Goal: Find specific page/section: Find specific page/section

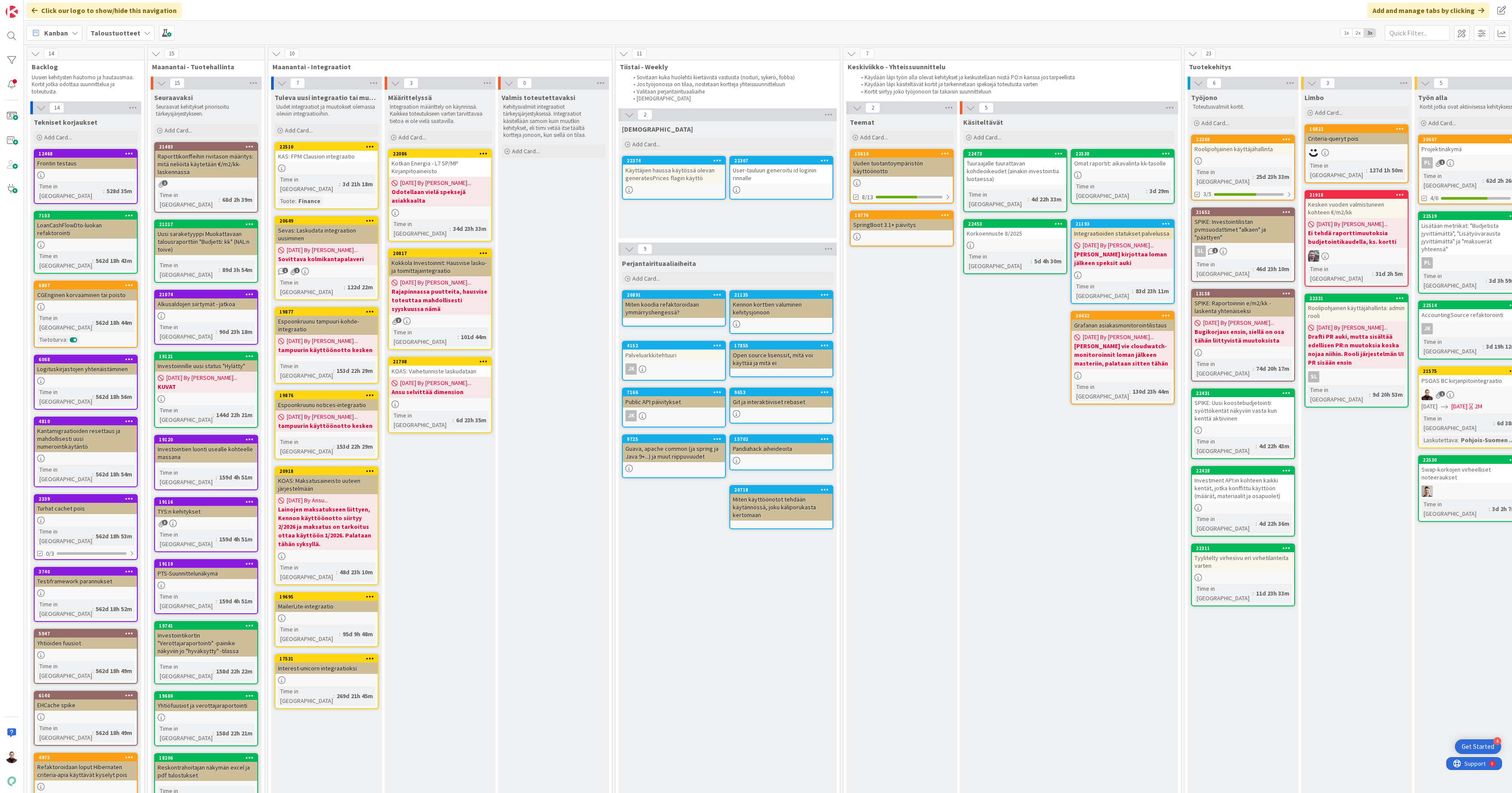
scroll to position [0, 411]
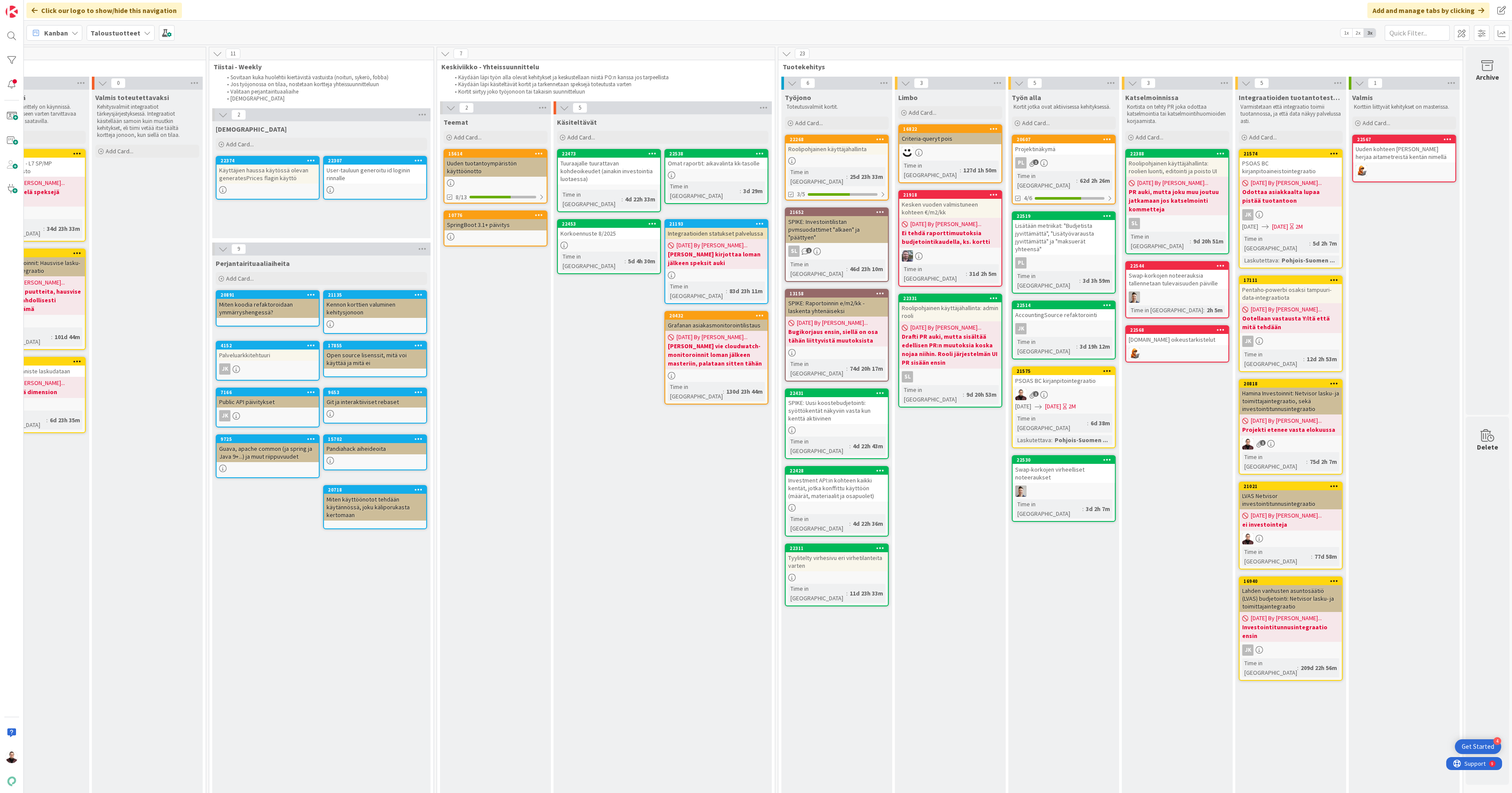
click at [734, 579] on div "Käsiteltävät Add Card... 22538 Omat raportit: aikavalinta kk-tasolle Time in Co…" at bounding box center [663, 643] width 218 height 1058
click at [815, 475] on div "Investment API:in kohteen kaikki kentät, jotka konffittu käyttöön (määrät, mate…" at bounding box center [837, 488] width 102 height 27
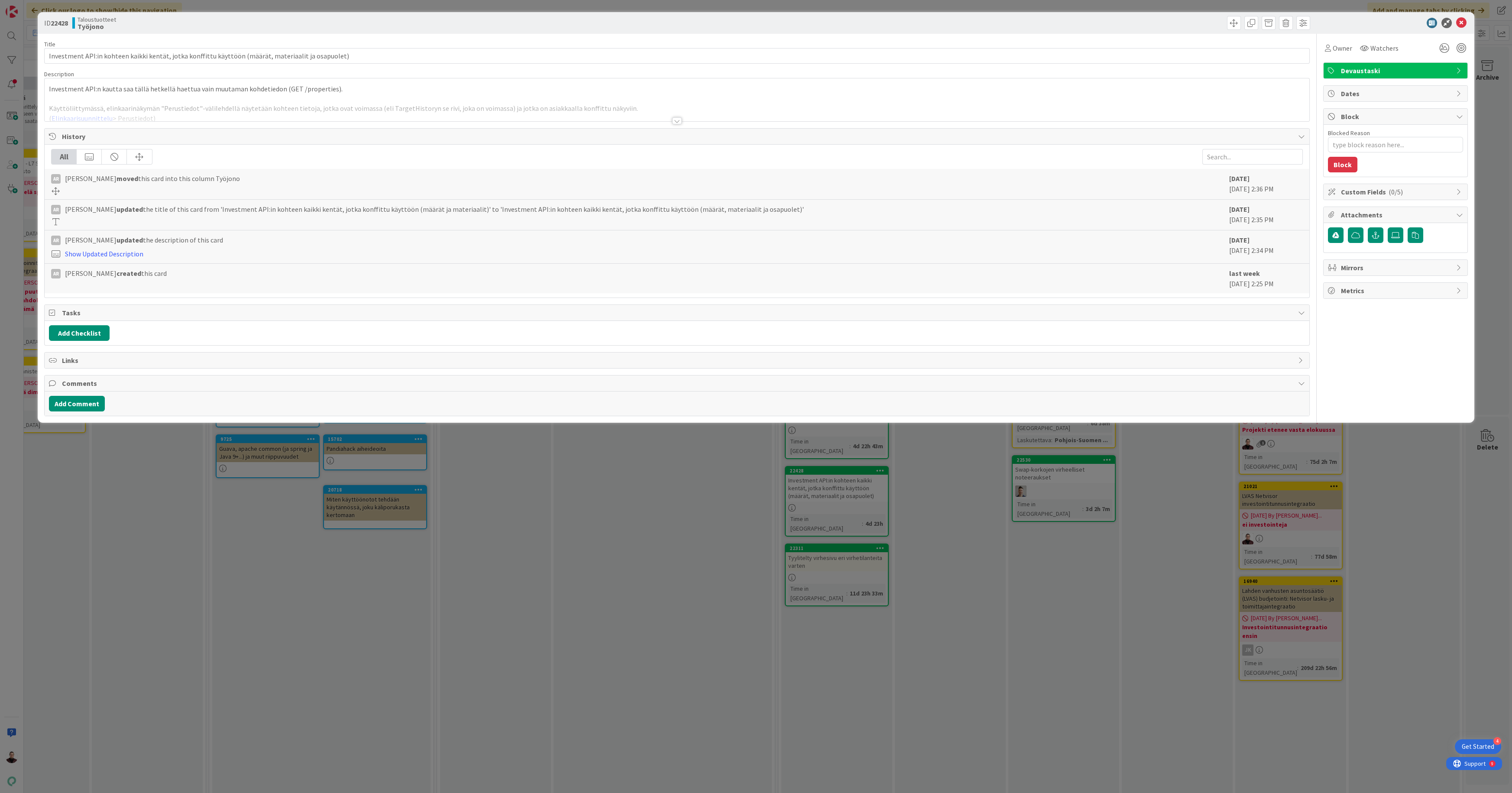
click at [675, 120] on div at bounding box center [677, 121] width 9 height 7
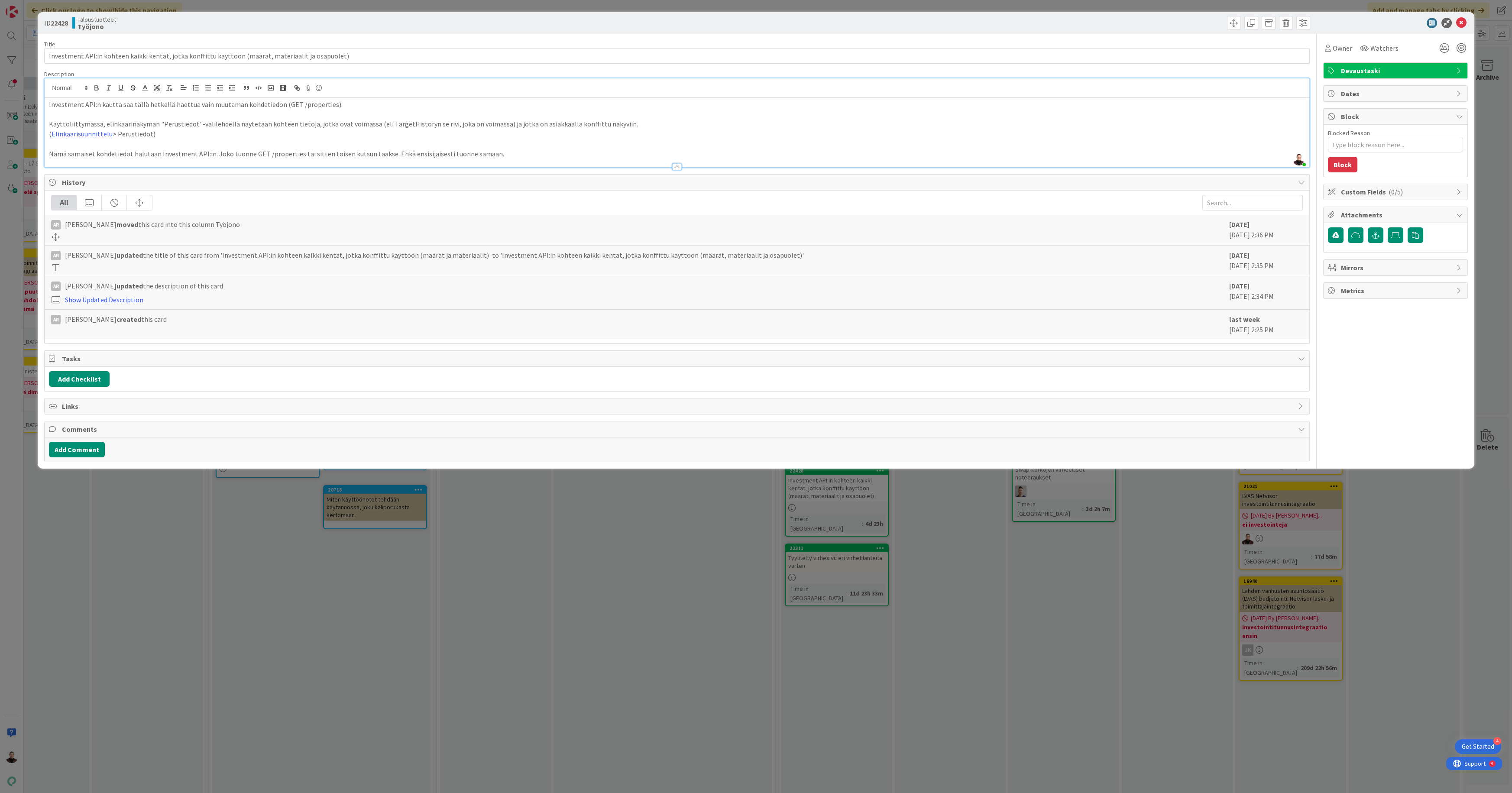
click at [1180, 578] on div "ID 22428 Taloustuotteet Työjono Title 100 / 128 Investment API:in kohteen kaikk…" at bounding box center [756, 396] width 1512 height 793
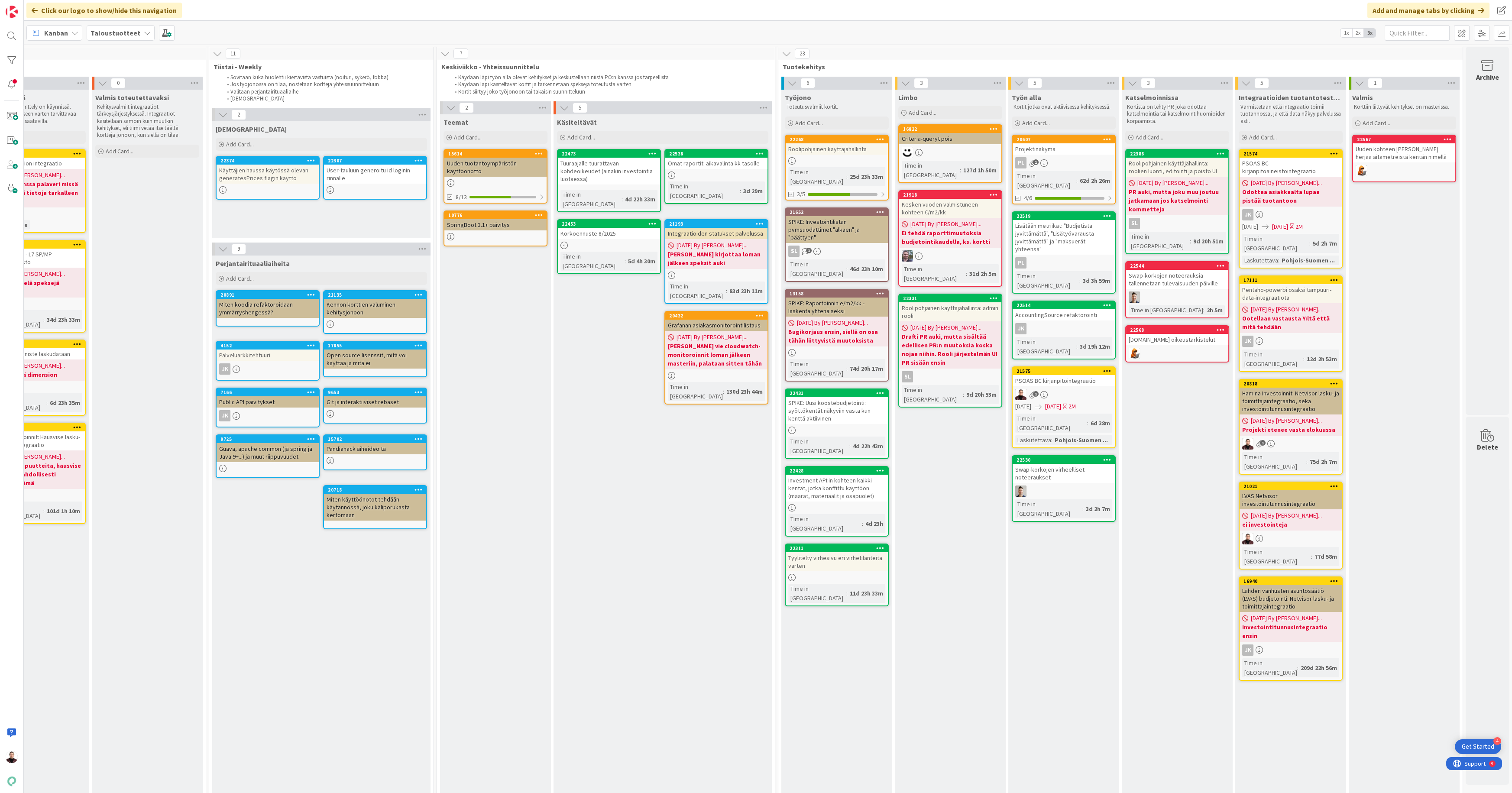
click at [1066, 375] on div "PSOAS BC kirjanpitointegraatio" at bounding box center [1064, 380] width 102 height 11
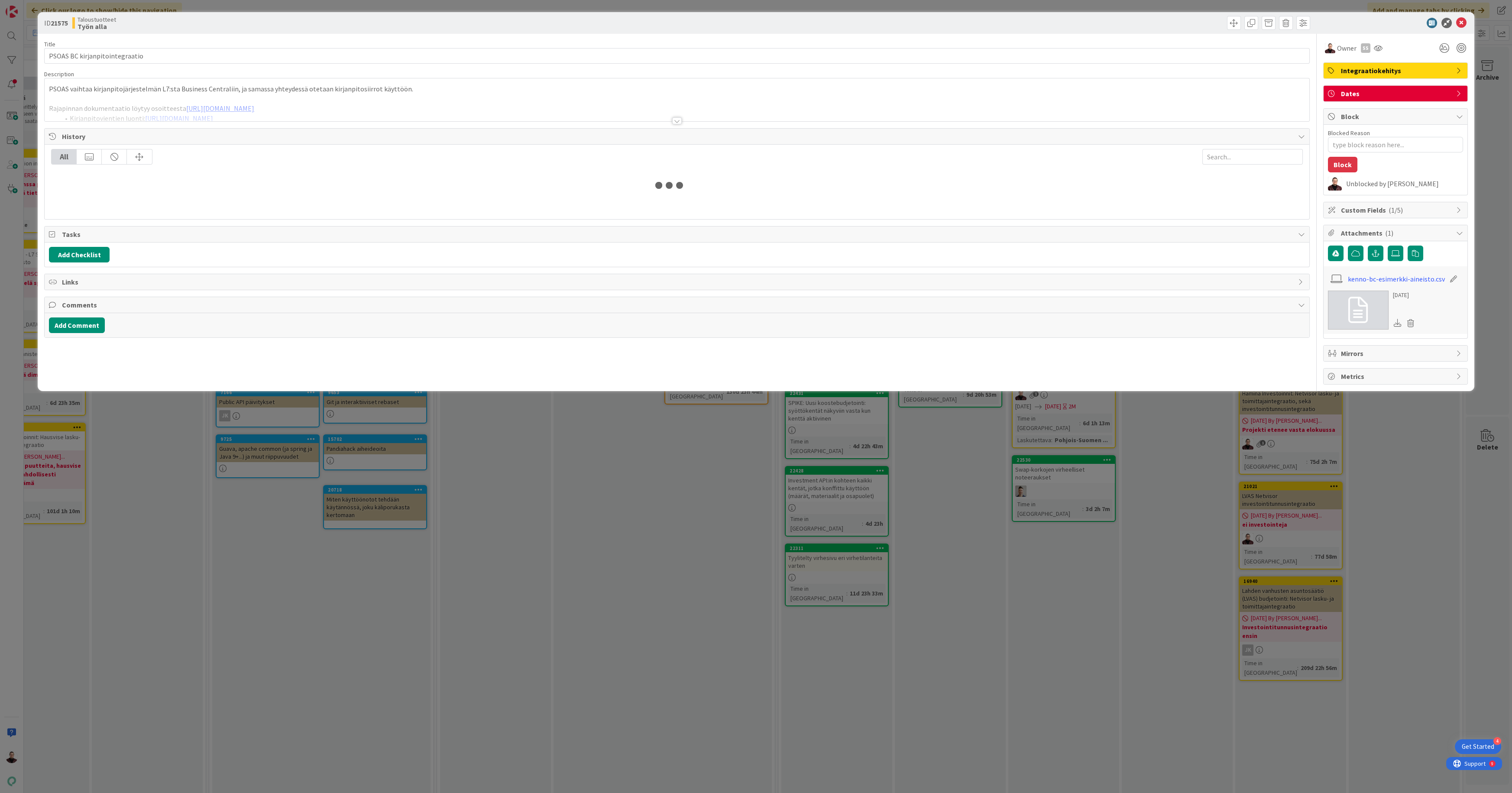
type textarea "x"
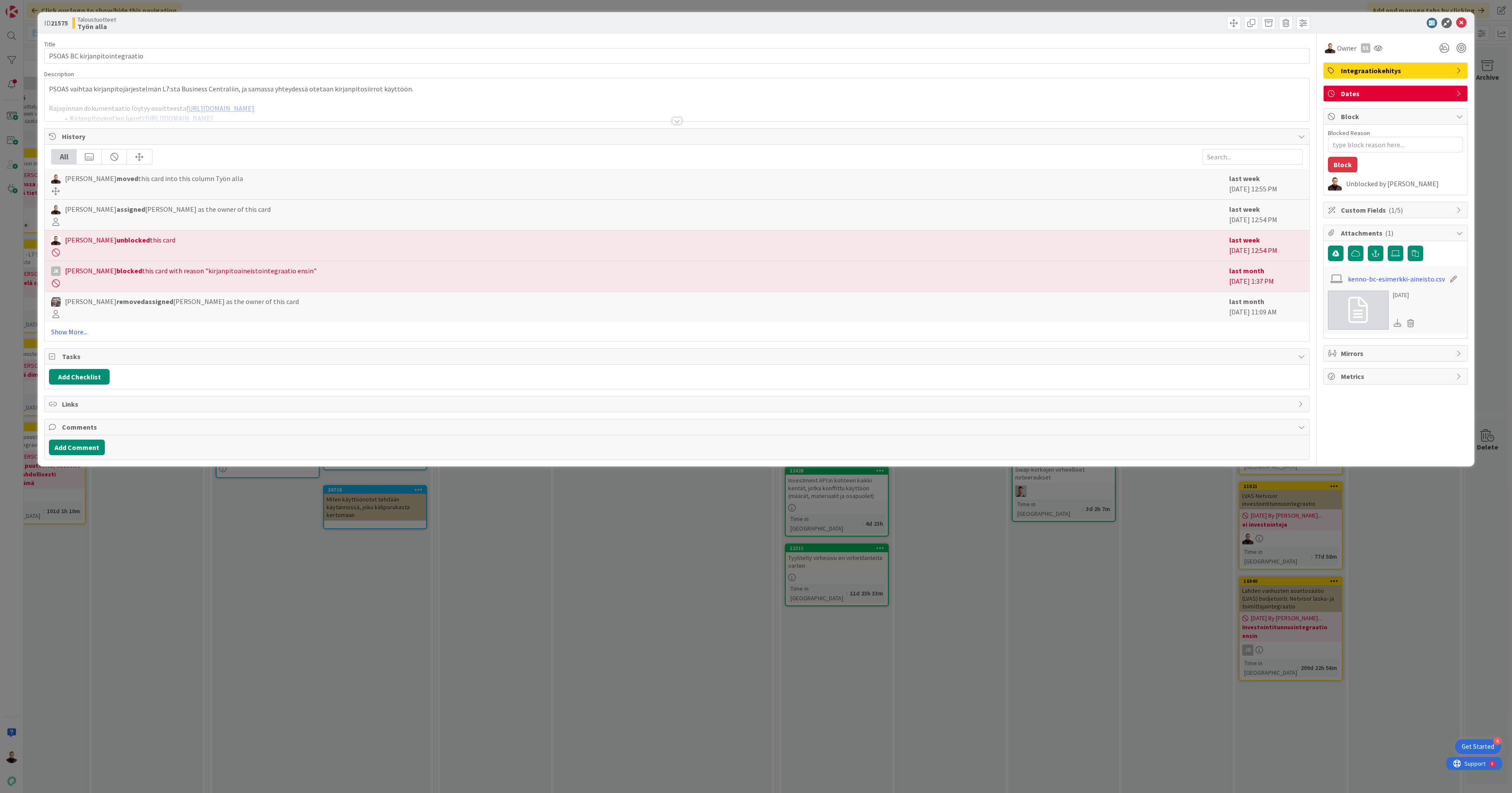
click at [675, 123] on div at bounding box center [677, 121] width 9 height 7
